Goal: Use online tool/utility: Utilize a website feature to perform a specific function

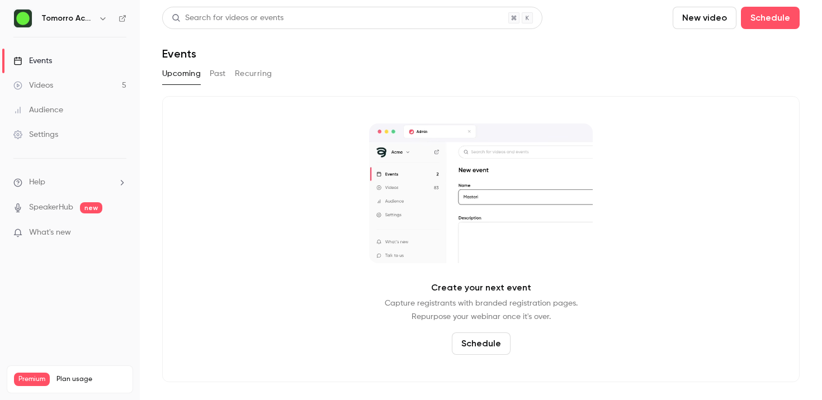
click at [219, 69] on button "Past" at bounding box center [218, 74] width 16 height 18
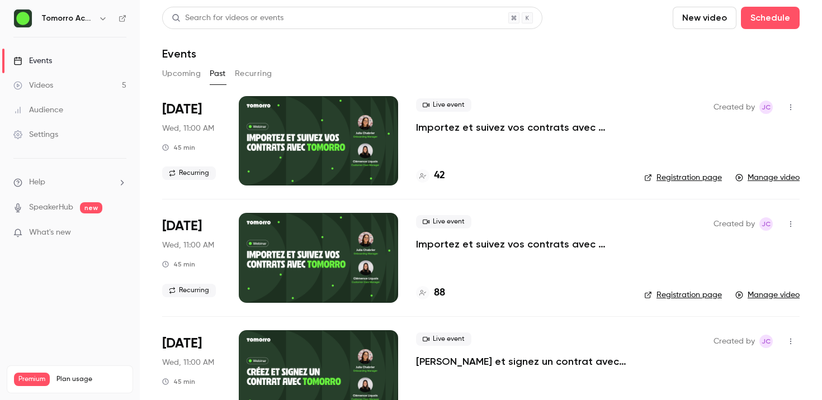
click at [362, 133] on div at bounding box center [318, 140] width 159 height 89
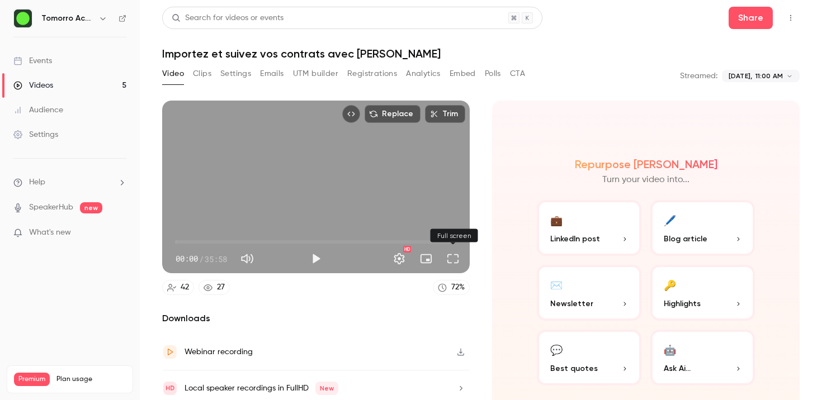
click at [449, 261] on button "Full screen" at bounding box center [453, 259] width 22 height 22
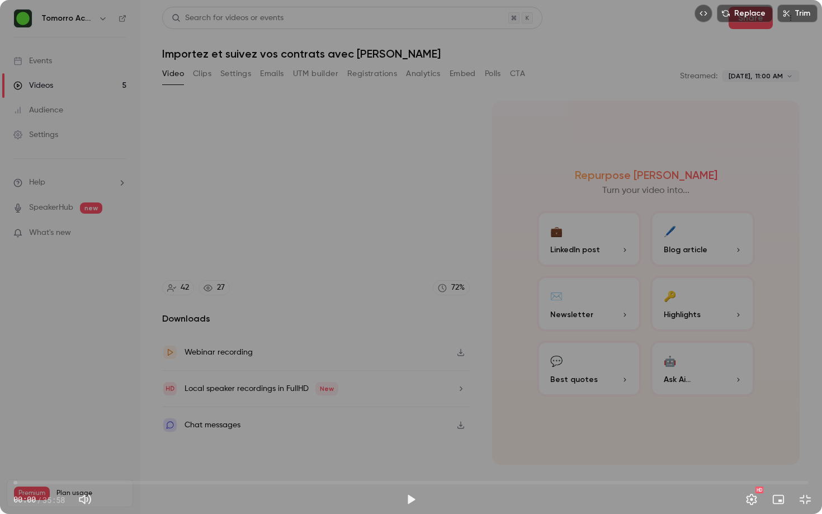
click at [794, 400] on button "Exit full screen" at bounding box center [805, 499] width 22 height 22
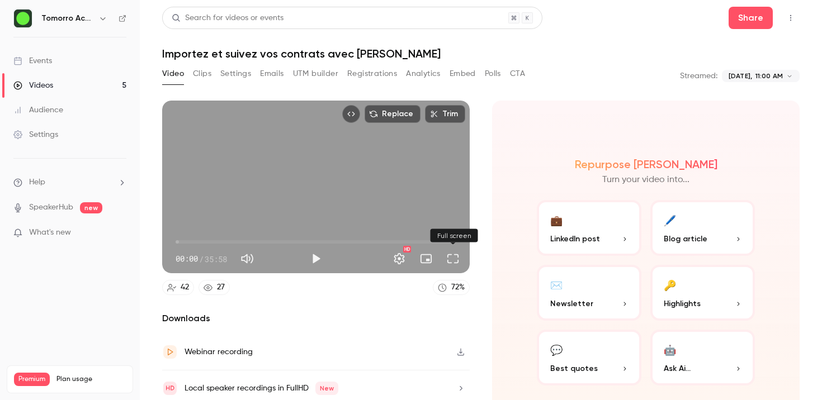
click at [455, 259] on button "Full screen" at bounding box center [453, 259] width 22 height 22
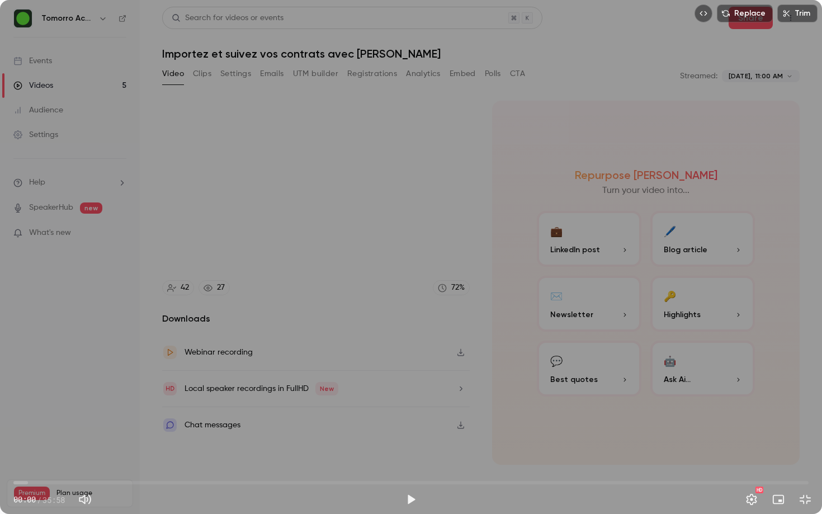
click at [409, 400] on button "Play" at bounding box center [411, 499] width 22 height 22
click at [311, 400] on span "00:00" at bounding box center [410, 483] width 795 height 18
click at [417, 400] on button "Pause" at bounding box center [411, 499] width 22 height 22
type input "*****"
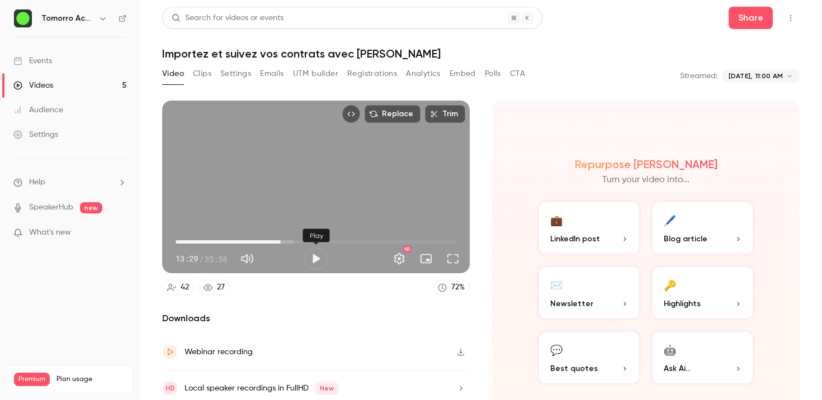
click at [264, 241] on span "13:29" at bounding box center [316, 242] width 281 height 18
click at [266, 241] on span "11:19" at bounding box center [263, 241] width 3 height 3
click at [266, 242] on span "11:45" at bounding box center [267, 241] width 3 height 3
click at [460, 255] on button "Full screen" at bounding box center [453, 259] width 22 height 22
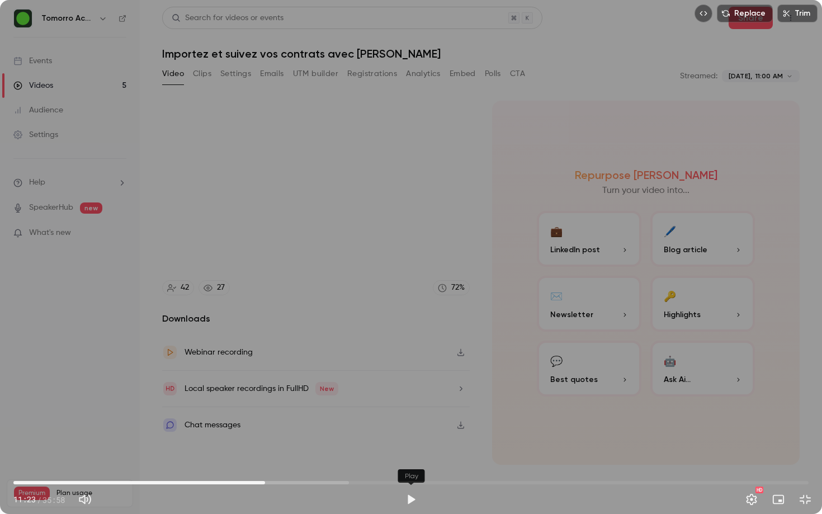
click at [412, 400] on button "Play" at bounding box center [411, 499] width 22 height 22
click at [408, 400] on button "Pause" at bounding box center [411, 499] width 22 height 22
click at [408, 400] on button "Play" at bounding box center [411, 499] width 22 height 22
type input "*****"
click at [89, 400] on button "Mute" at bounding box center [85, 499] width 22 height 22
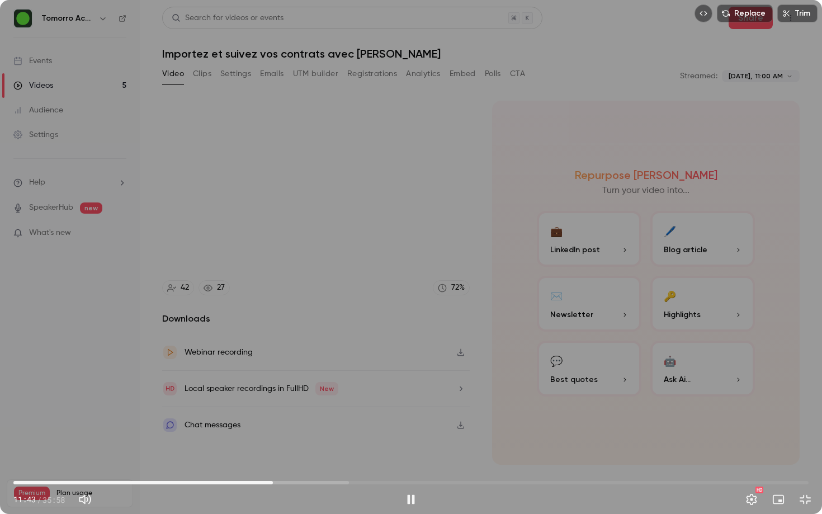
type input "*"
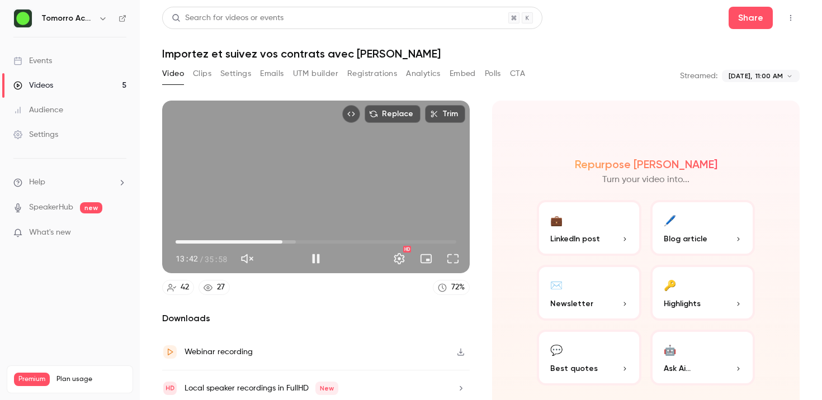
type input "***"
click at [342, 194] on div "Replace Trim 14:25 14:25 / 35:58 HD" at bounding box center [316, 187] width 308 height 173
type input "*****"
click at [451, 117] on button "Trim" at bounding box center [445, 114] width 40 height 18
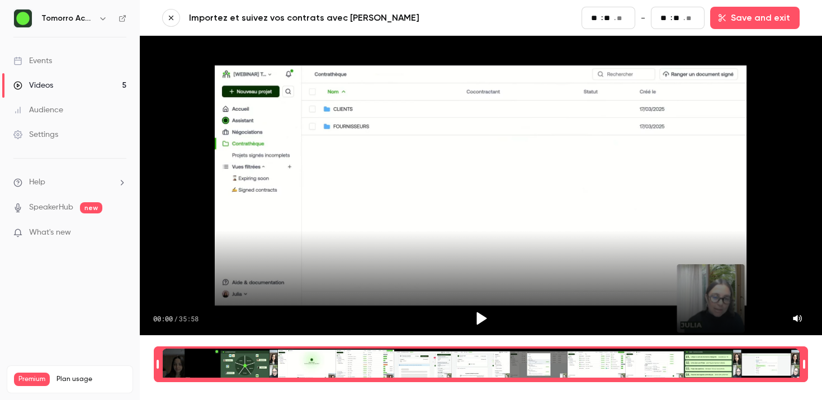
click at [177, 16] on button "button" at bounding box center [171, 18] width 18 height 18
